Goal: Register for event/course

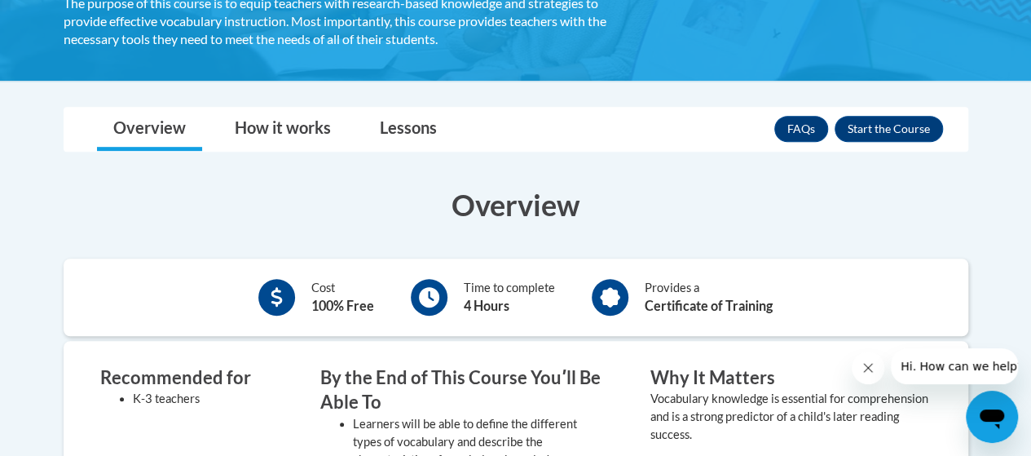
scroll to position [326, 0]
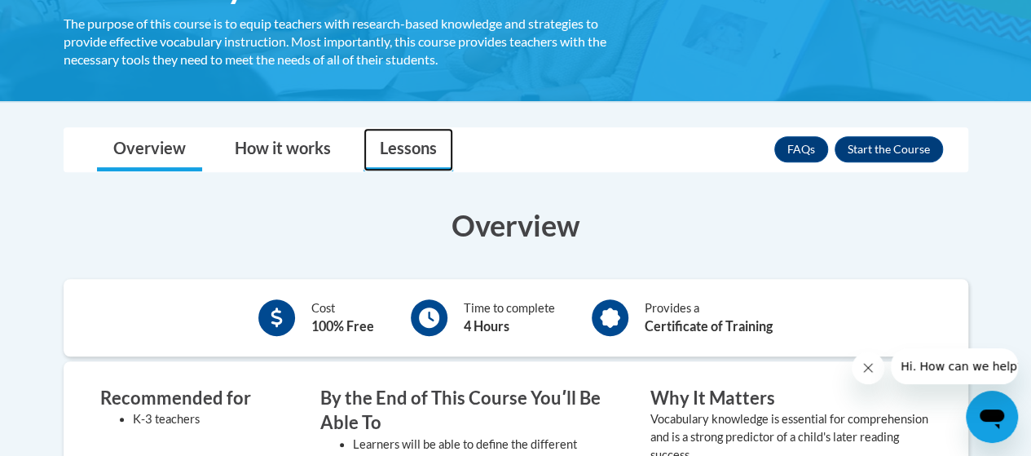
click at [386, 151] on link "Lessons" at bounding box center [409, 149] width 90 height 43
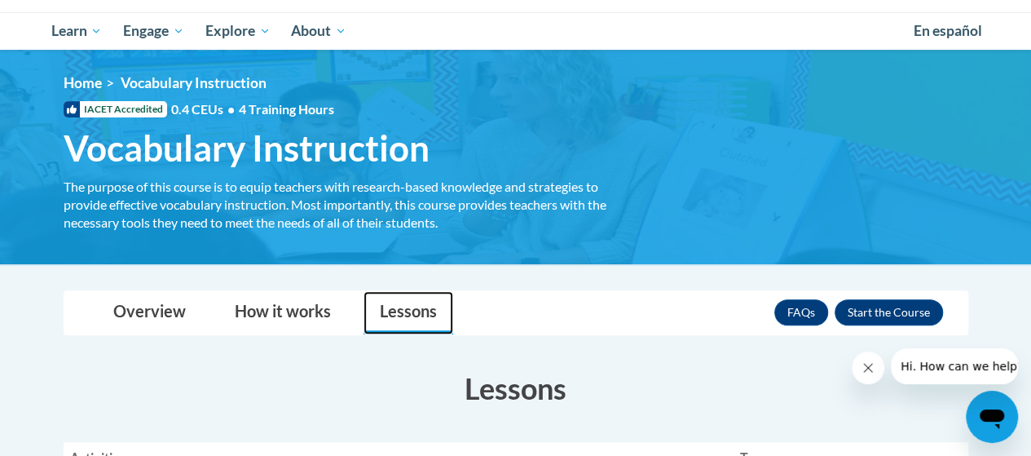
scroll to position [163, 0]
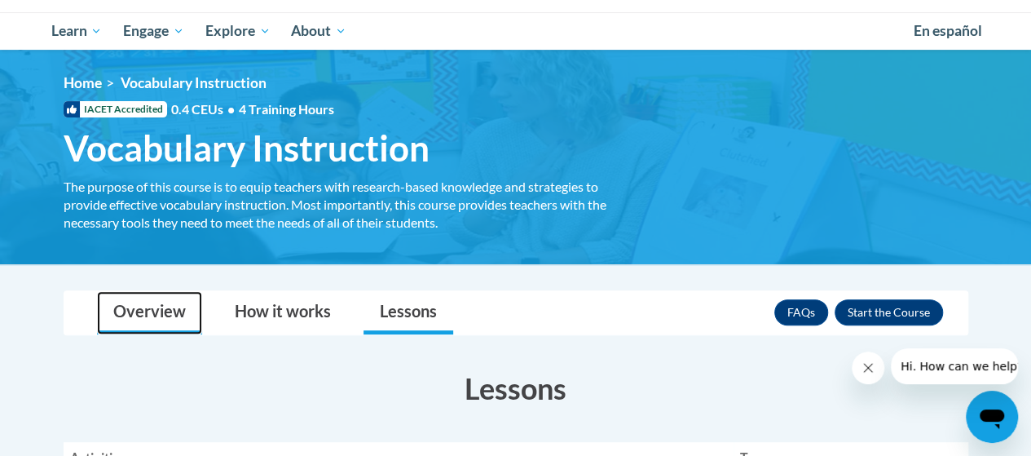
click at [156, 303] on link "Overview" at bounding box center [149, 312] width 105 height 43
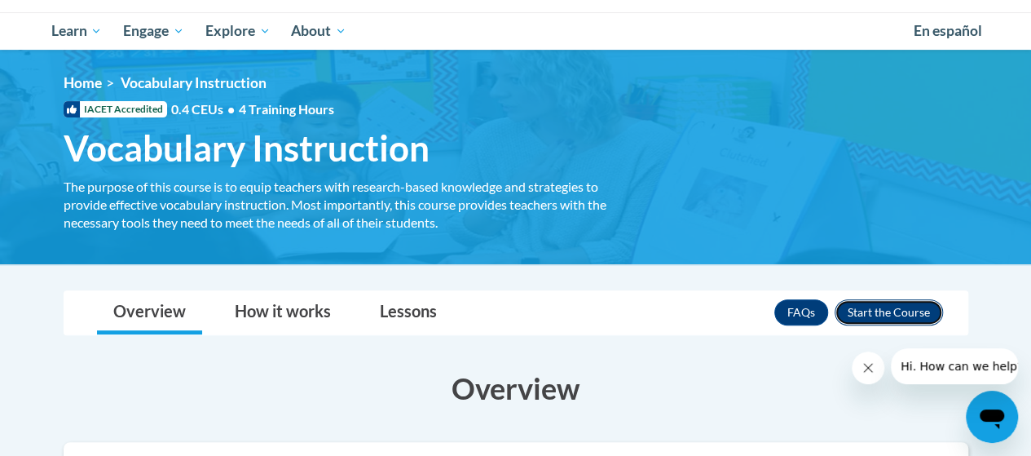
click at [929, 308] on button "Enroll" at bounding box center [889, 312] width 108 height 26
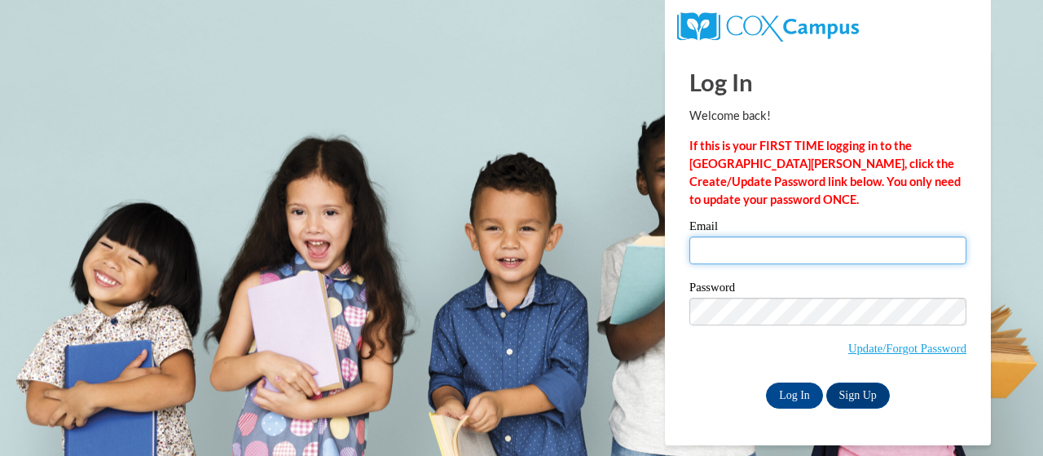
click at [725, 247] on input "Email" at bounding box center [828, 250] width 277 height 28
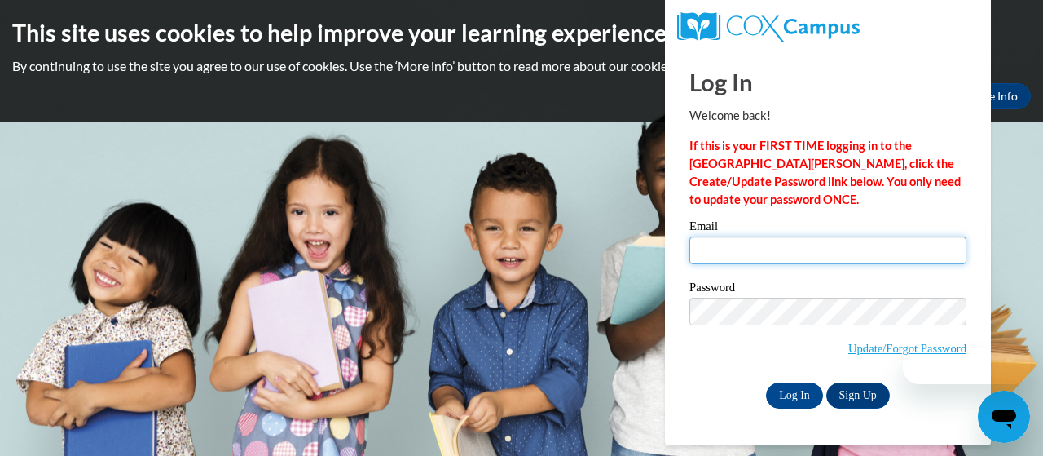
type input "worthington.alison.j@muscogee.k12.ga.us"
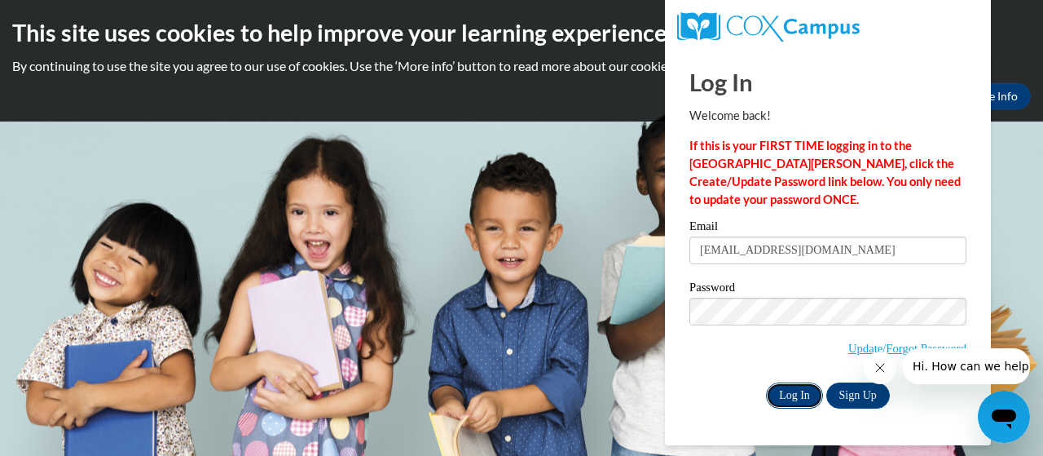
click at [800, 387] on input "Log In" at bounding box center [794, 395] width 57 height 26
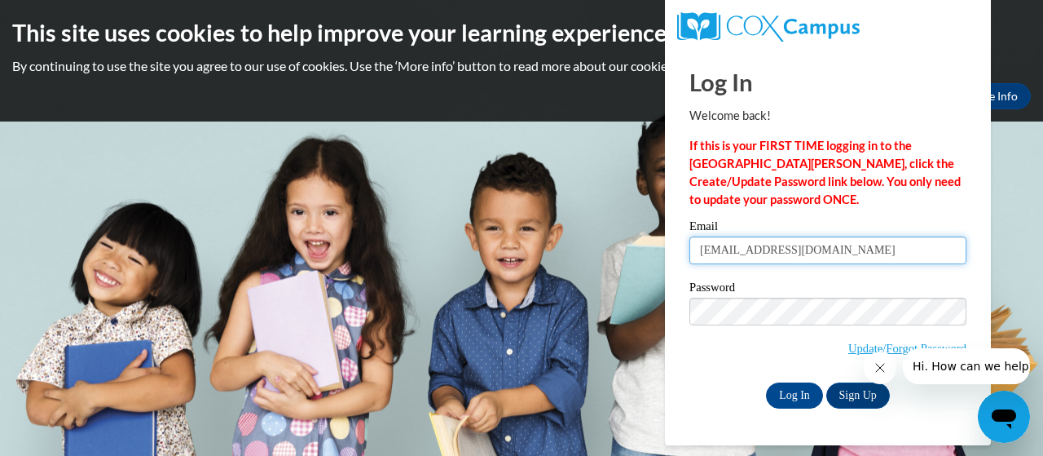
click at [798, 256] on input "worthington.alison.j@muscogee.k12.ga.us" at bounding box center [828, 250] width 277 height 28
